Goal: Task Accomplishment & Management: Manage account settings

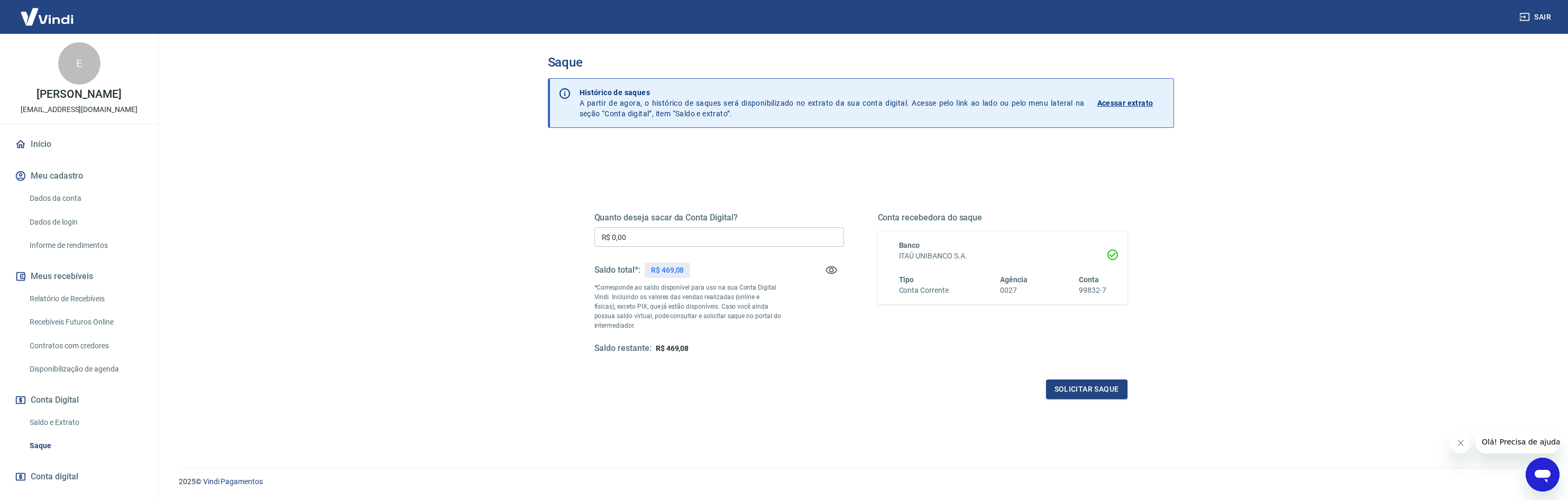
click at [683, 242] on input "R$ 0,00" at bounding box center [719, 237] width 250 height 20
type input "R$ 469,08"
click at [1105, 395] on button "Solicitar saque" at bounding box center [1087, 389] width 81 height 20
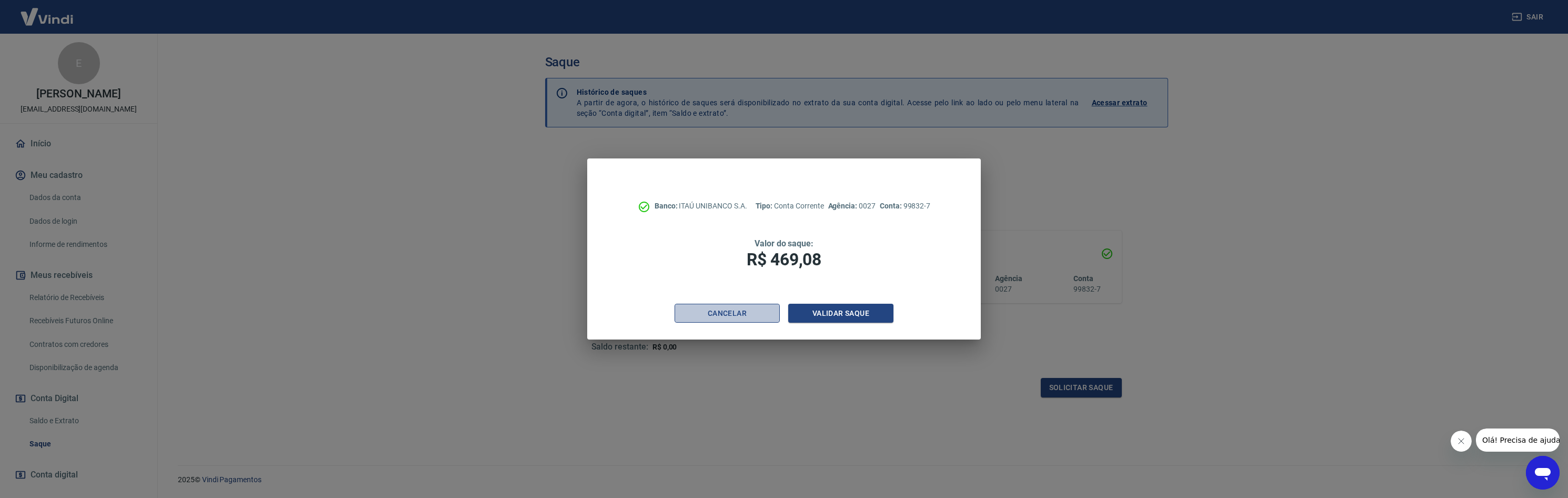
click at [751, 315] on button "Cancelar" at bounding box center [727, 314] width 105 height 19
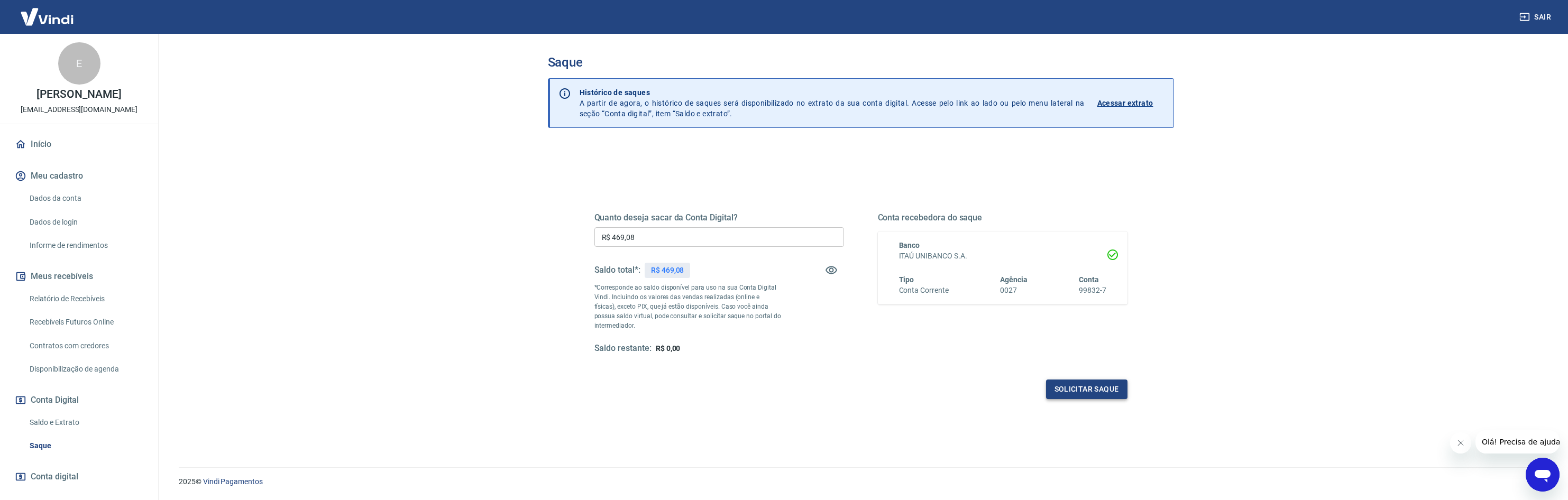
click at [1051, 389] on button "Solicitar saque" at bounding box center [1087, 389] width 81 height 20
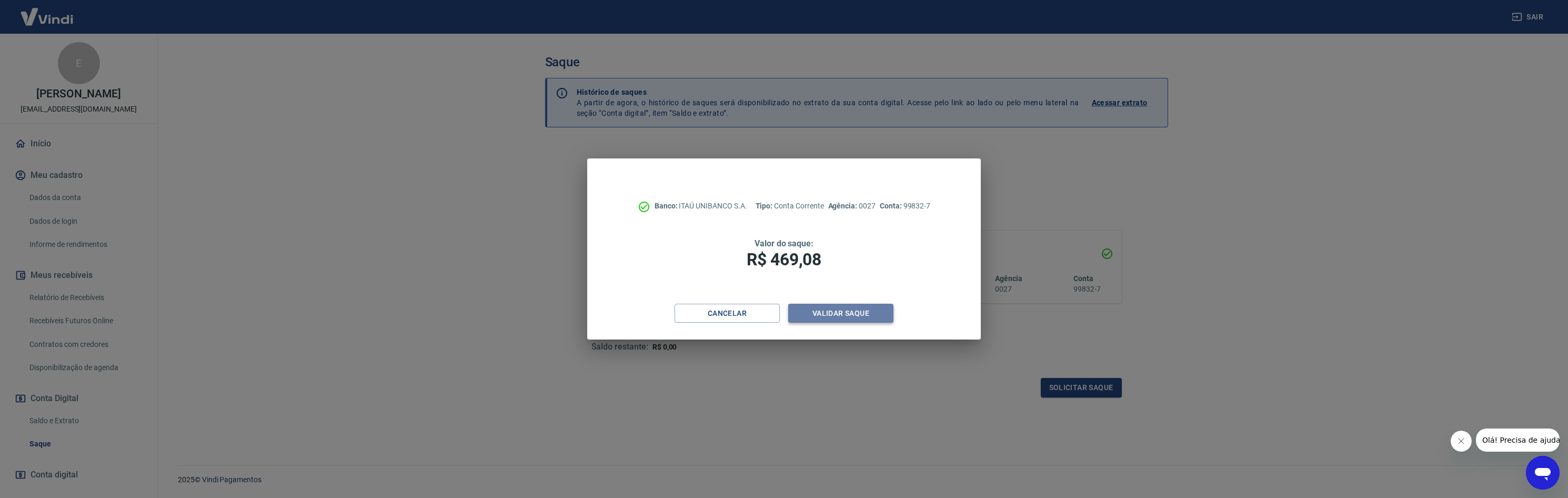
click at [876, 312] on button "Validar saque" at bounding box center [841, 314] width 105 height 19
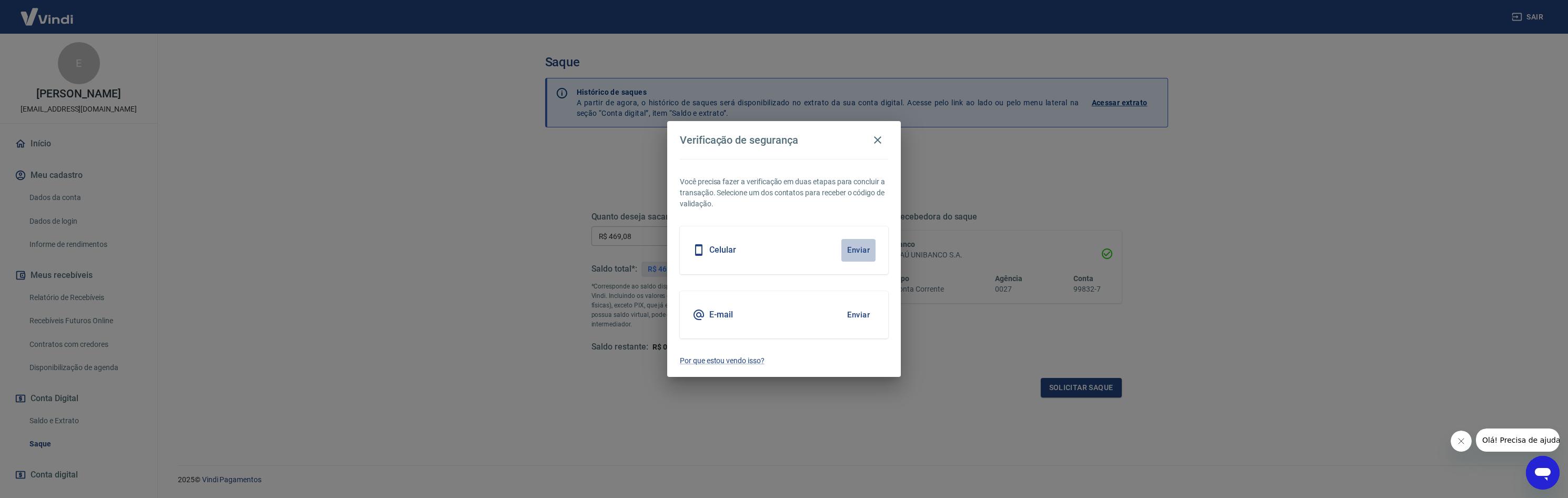
click at [858, 244] on button "Enviar" at bounding box center [858, 250] width 34 height 22
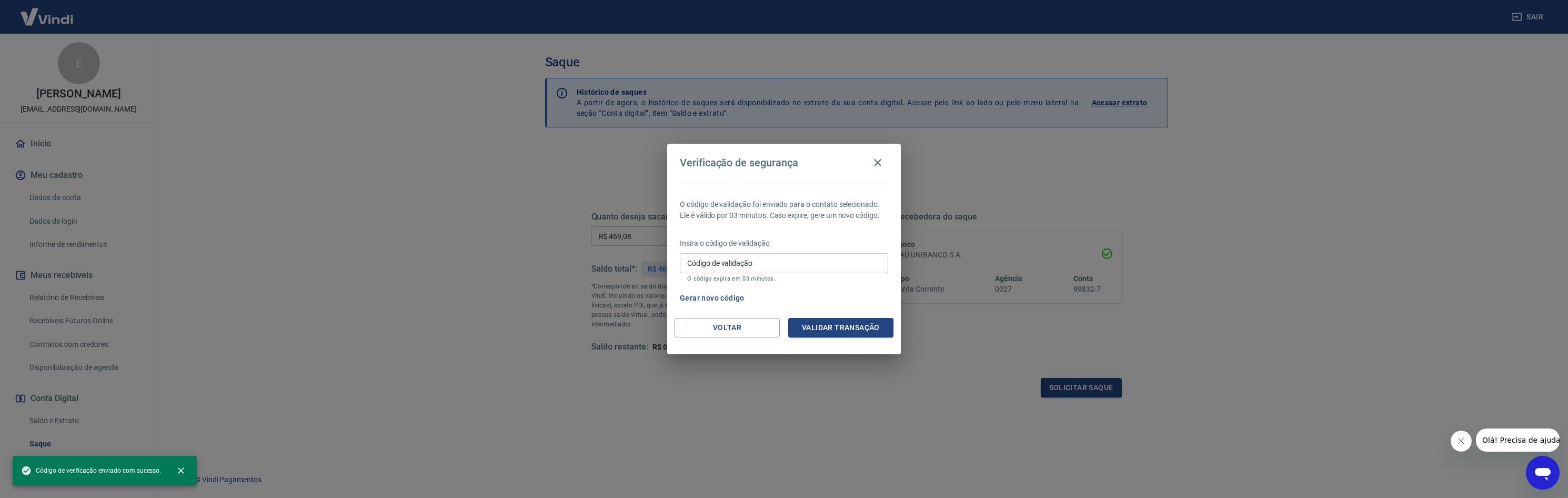
click at [764, 262] on input "Código de validação" at bounding box center [784, 263] width 208 height 19
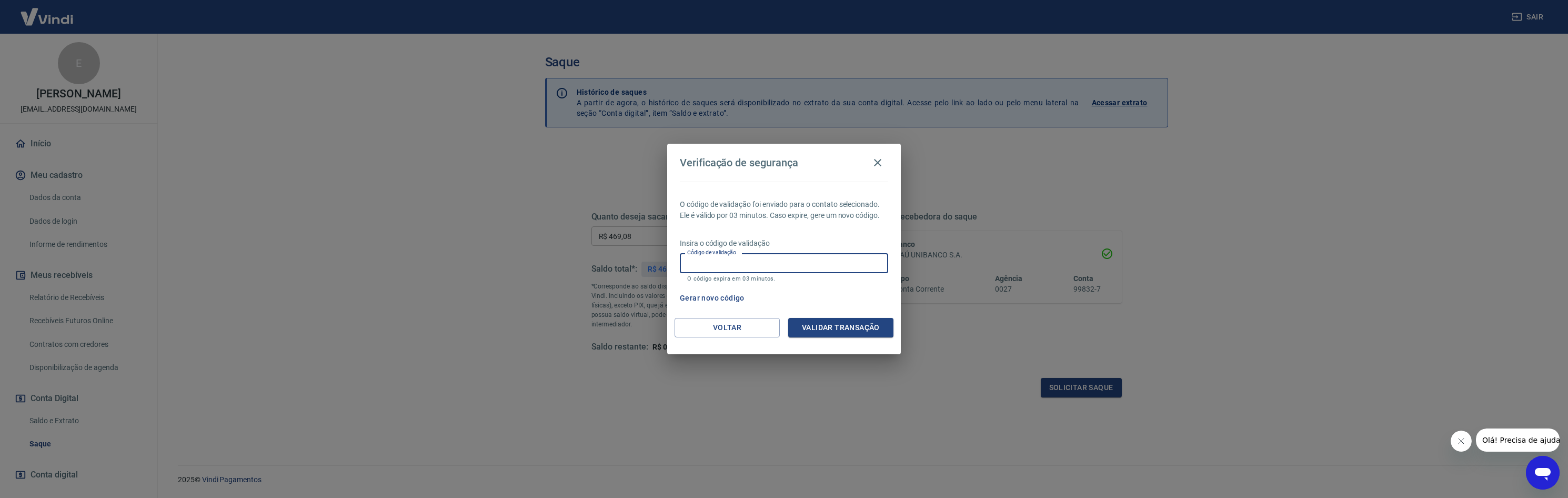
click at [738, 317] on div "O código de validação foi enviado para o contato selecionado. Ele é válido por …" at bounding box center [784, 250] width 234 height 136
click at [738, 326] on button "Voltar" at bounding box center [727, 328] width 105 height 19
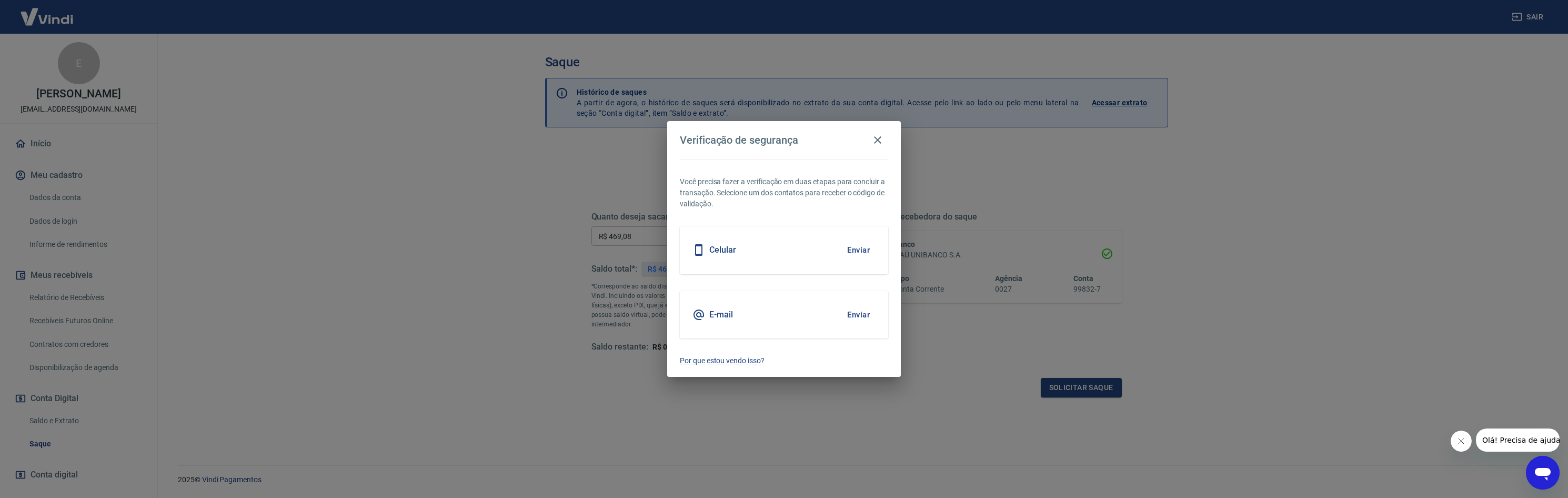
click at [860, 314] on button "Enviar" at bounding box center [858, 315] width 34 height 22
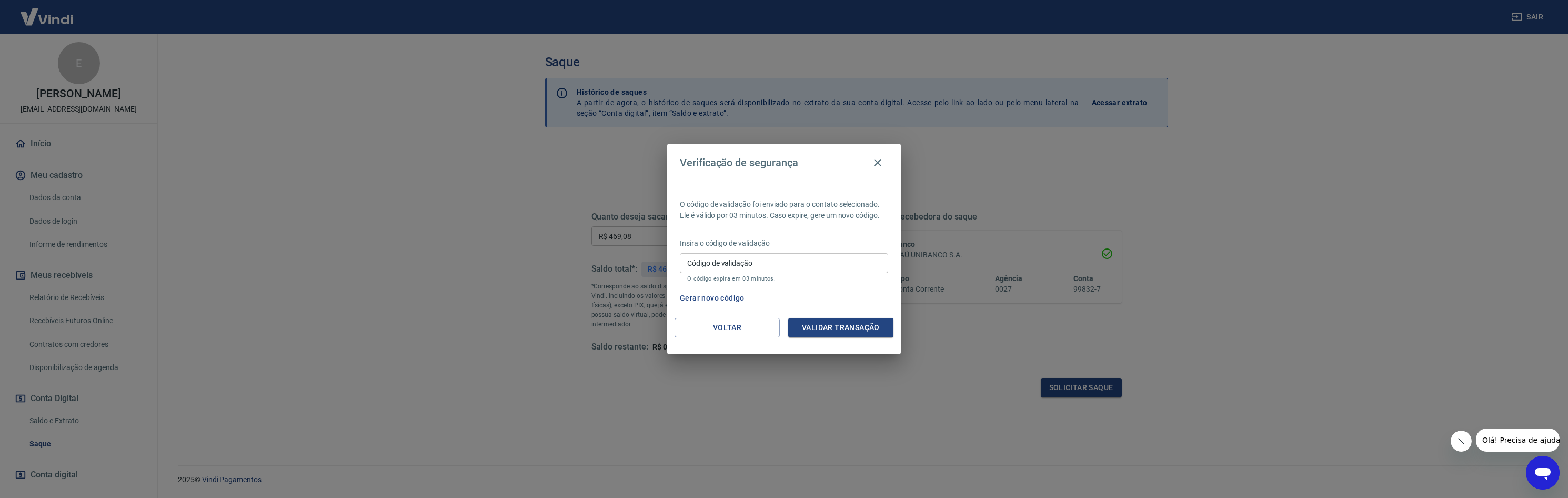
click at [782, 264] on input "Código de validação" at bounding box center [784, 263] width 208 height 19
type input "198061"
click at [816, 322] on button "Validar transação" at bounding box center [841, 328] width 105 height 19
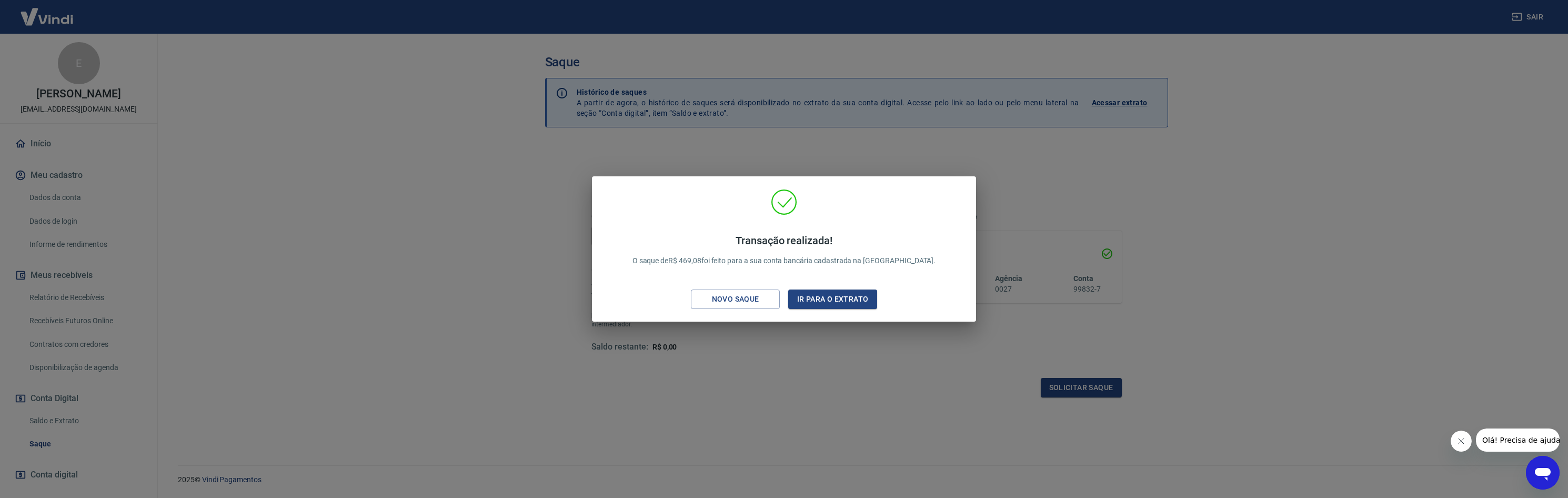
click at [880, 360] on div "Transação realizada! O saque de R$ 469,08 foi feito para a sua conta bancária c…" at bounding box center [784, 249] width 1568 height 498
